Goal: Transaction & Acquisition: Obtain resource

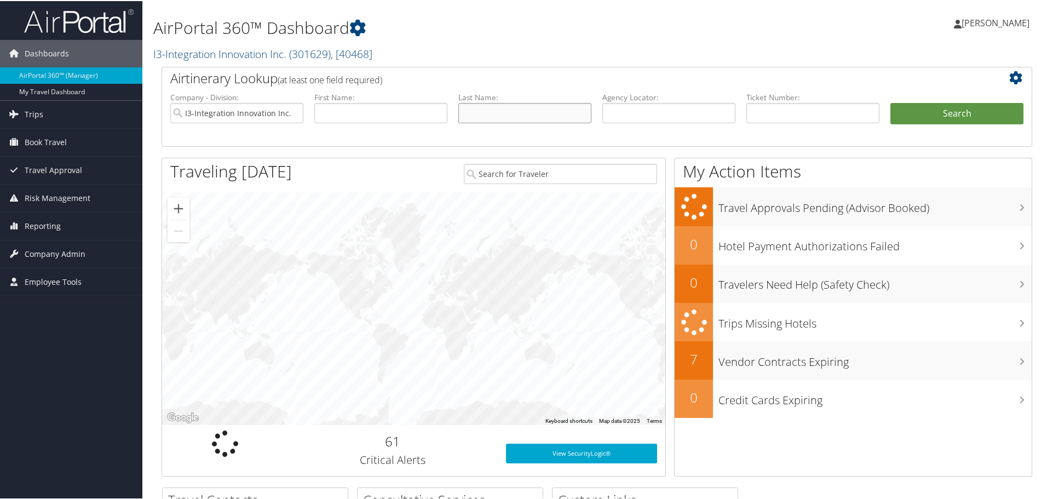
click at [478, 109] on input "text" at bounding box center [524, 112] width 133 height 20
type input "devalon"
click at [890, 102] on button "Search" at bounding box center [956, 113] width 133 height 22
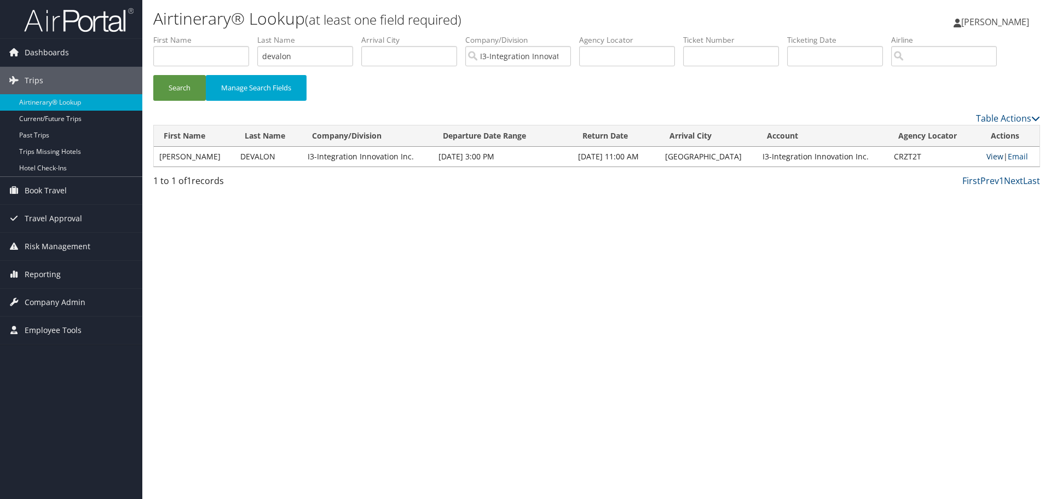
click at [986, 158] on link "View" at bounding box center [994, 156] width 17 height 10
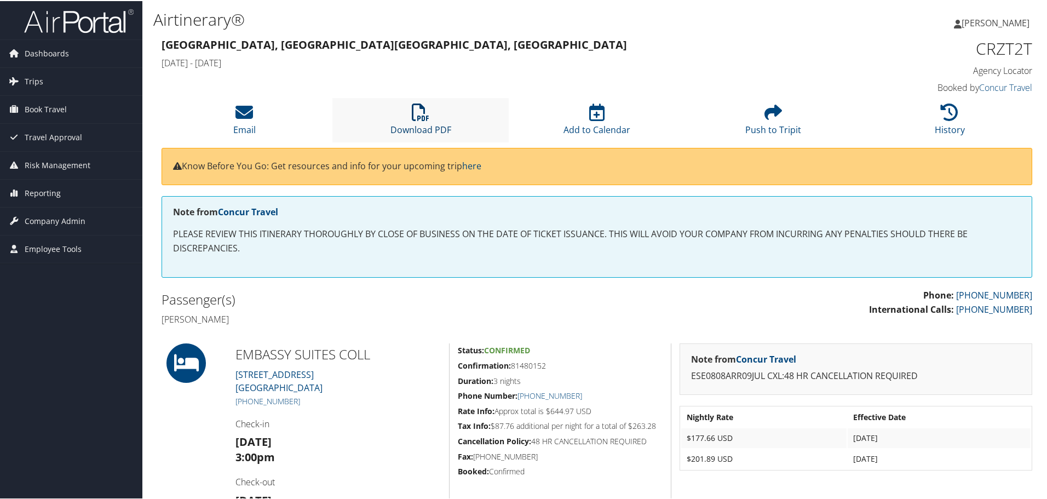
click at [440, 125] on link "Download PDF" at bounding box center [420, 121] width 61 height 26
